Goal: Find specific page/section: Find specific page/section

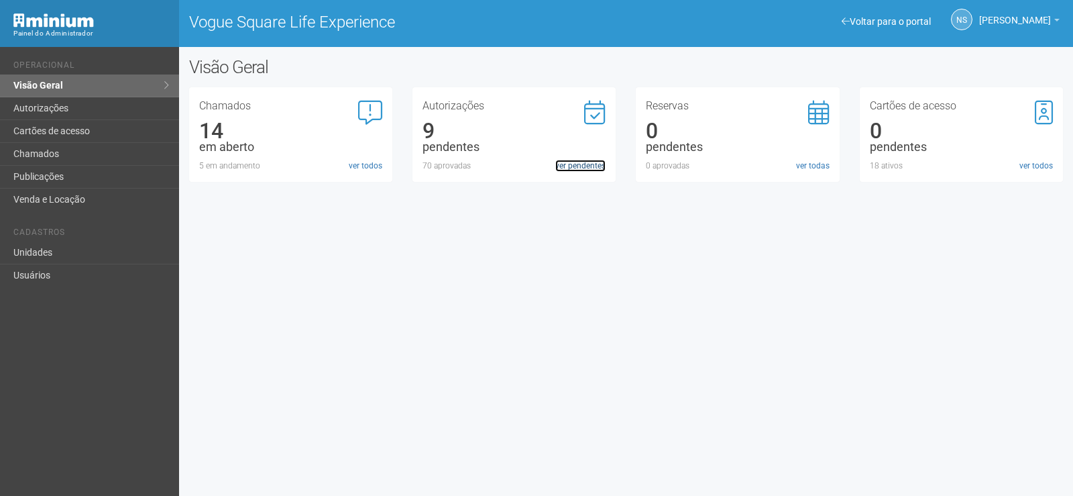
click at [599, 168] on link "ver pendentes" at bounding box center [580, 166] width 50 height 12
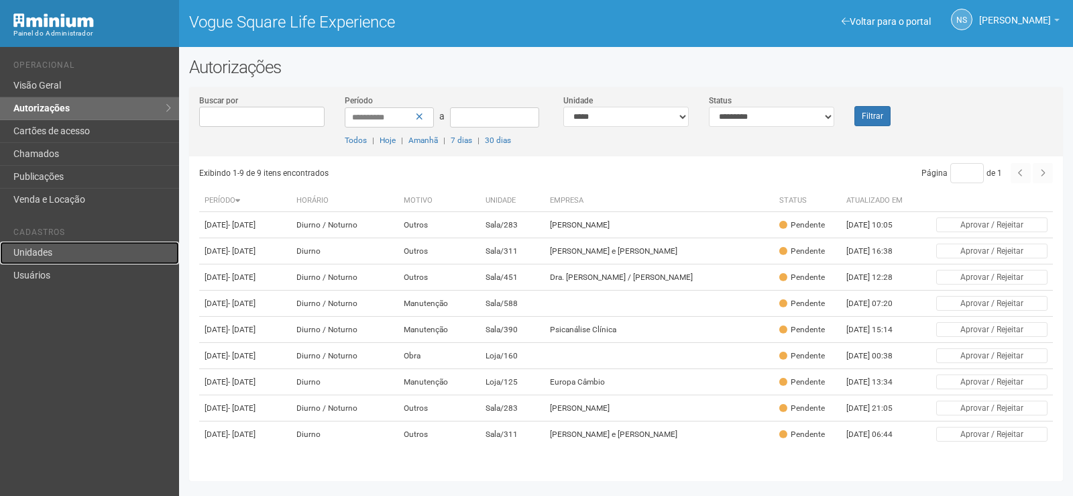
click at [83, 251] on link "Unidades" at bounding box center [89, 252] width 179 height 23
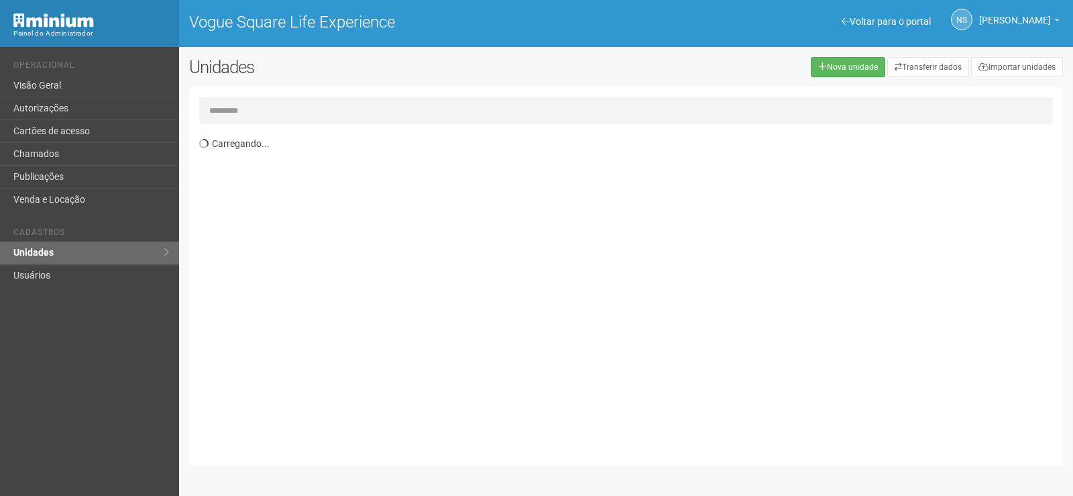
click at [280, 115] on input "text" at bounding box center [626, 110] width 854 height 27
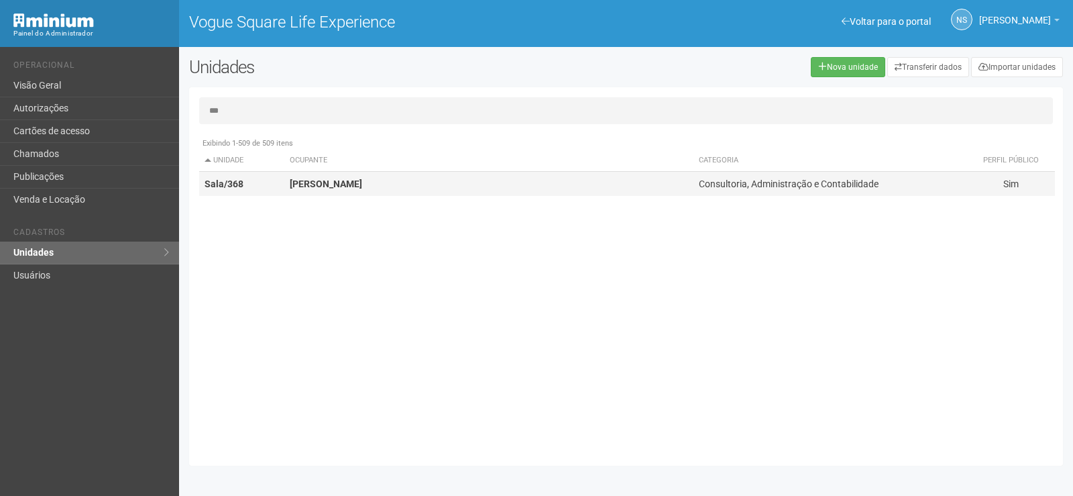
click at [343, 176] on td "Marcelo de Moura Vaz" at bounding box center [488, 184] width 409 height 25
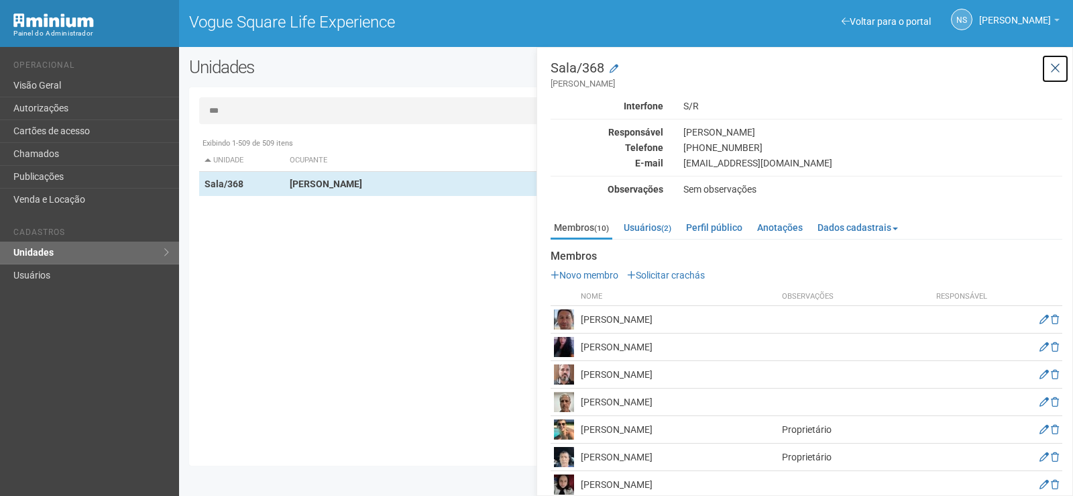
click at [1061, 70] on button at bounding box center [1054, 68] width 27 height 29
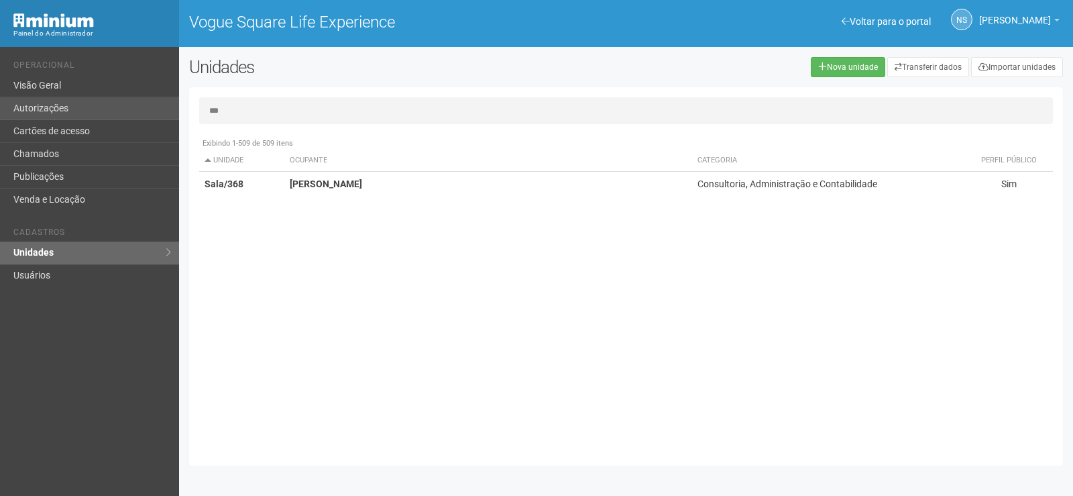
drag, startPoint x: 304, startPoint y: 112, endPoint x: 78, endPoint y: 116, distance: 225.3
click at [78, 116] on div "Voltar para o portal Operacional Visão Geral Autorizações Cartões de acesso Cha…" at bounding box center [536, 271] width 1073 height 449
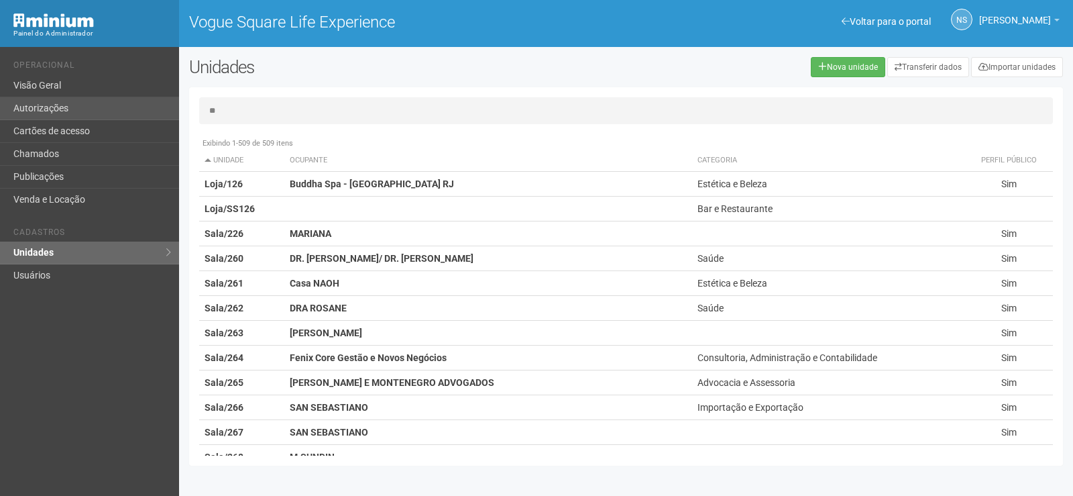
type input "*"
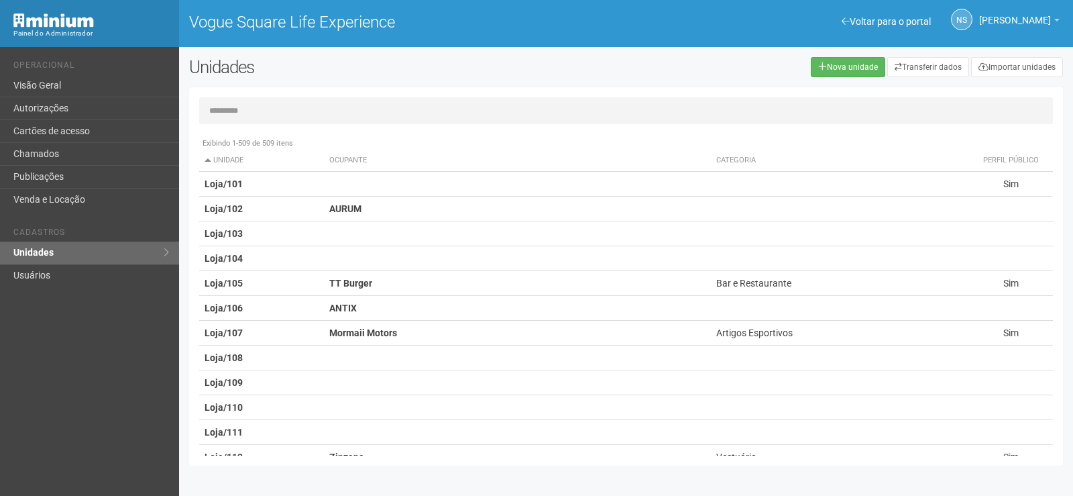
click at [241, 111] on input "text" at bounding box center [626, 110] width 854 height 27
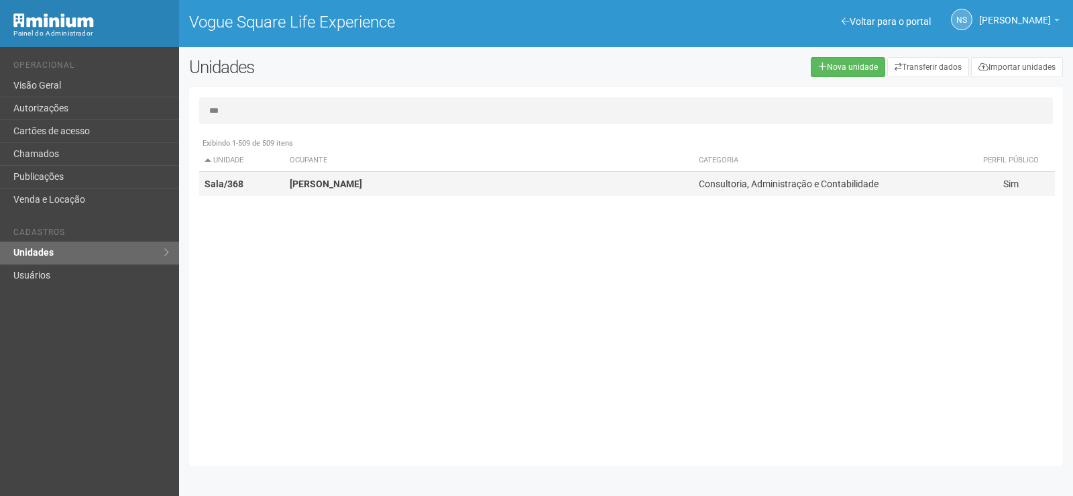
type input "***"
click at [337, 177] on td "Marcelo de Moura Vaz" at bounding box center [488, 184] width 409 height 25
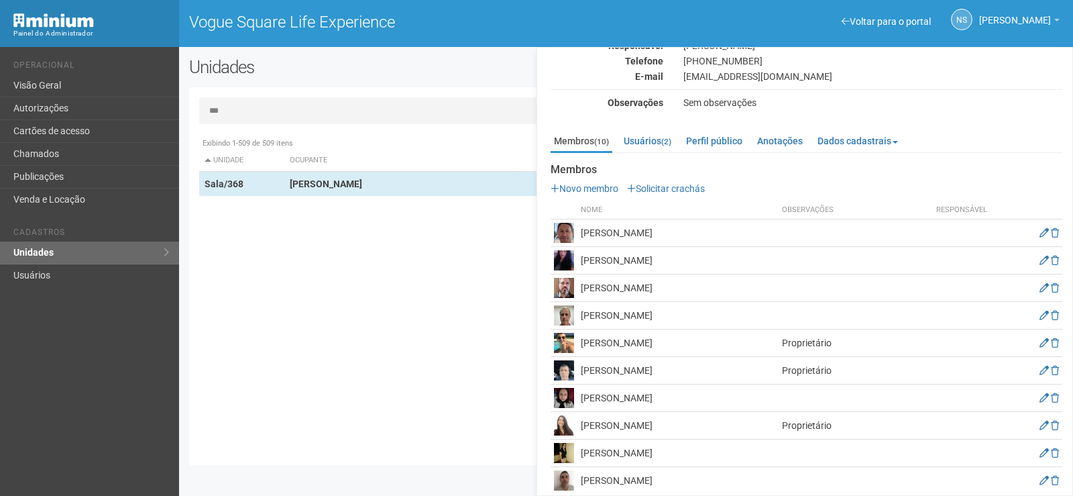
scroll to position [99, 0]
